Goal: Task Accomplishment & Management: Use online tool/utility

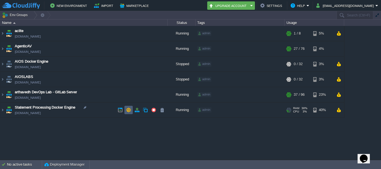
click at [126, 111] on button "button" at bounding box center [128, 110] width 5 height 5
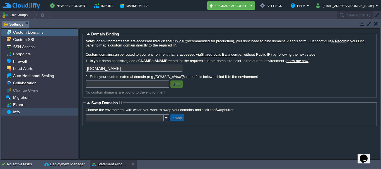
click at [21, 111] on div "Info" at bounding box center [39, 111] width 76 height 7
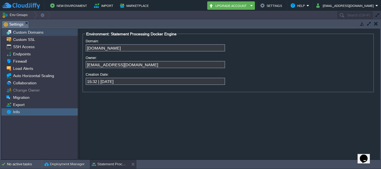
click at [30, 33] on span "Custom Domains" at bounding box center [28, 32] width 32 height 5
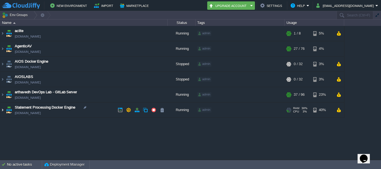
click at [4, 110] on img at bounding box center [2, 110] width 4 height 15
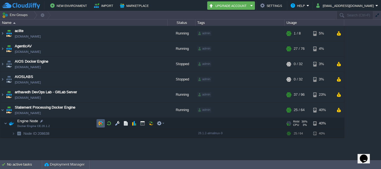
click at [100, 123] on button "button" at bounding box center [100, 123] width 5 height 5
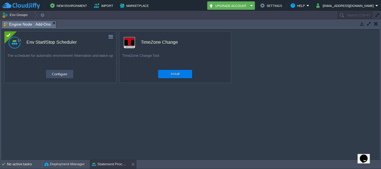
click at [66, 77] on button "Configure" at bounding box center [59, 74] width 19 height 7
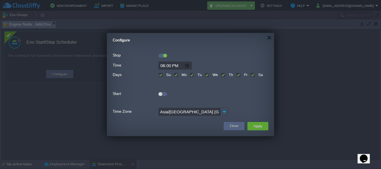
click at [160, 55] on div at bounding box center [162, 56] width 9 height 4
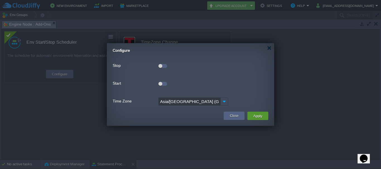
click at [261, 116] on button "Apply" at bounding box center [257, 116] width 13 height 7
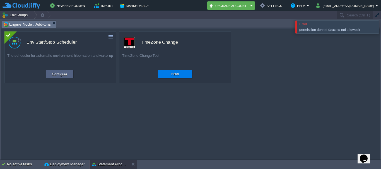
click at [50, 65] on div "The scheduler for automatic environment hibernation and wake-up" at bounding box center [59, 60] width 111 height 14
click at [52, 73] on button "Configure" at bounding box center [59, 74] width 19 height 7
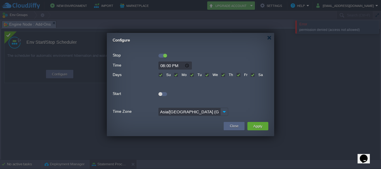
click at [48, 108] on div at bounding box center [190, 84] width 381 height 169
click at [272, 37] on div "Configure" at bounding box center [193, 38] width 161 height 11
click at [269, 38] on div at bounding box center [269, 38] width 4 height 4
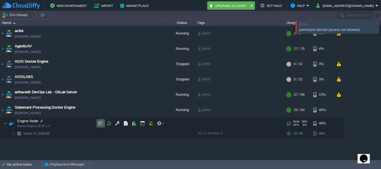
click at [99, 125] on button "button" at bounding box center [100, 123] width 5 height 5
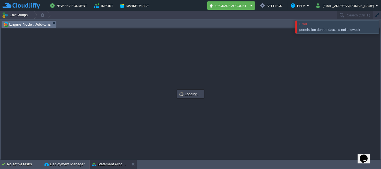
click at [380, 31] on div at bounding box center [387, 26] width 0 height 13
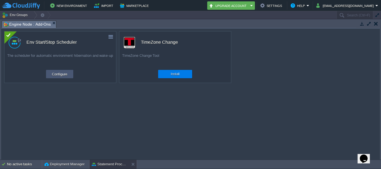
click at [66, 75] on button "Configure" at bounding box center [59, 74] width 19 height 7
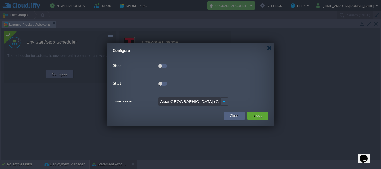
click at [274, 49] on div "Configure" at bounding box center [193, 48] width 161 height 11
click at [271, 49] on div "Configure" at bounding box center [193, 48] width 161 height 11
click at [266, 47] on div "Configure" at bounding box center [193, 48] width 161 height 11
click at [268, 48] on div at bounding box center [269, 48] width 4 height 4
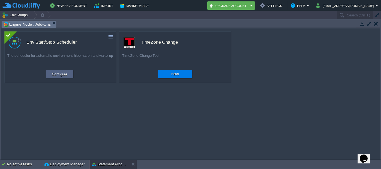
click at [377, 23] on button "button" at bounding box center [376, 23] width 4 height 5
